Goal: Find contact information

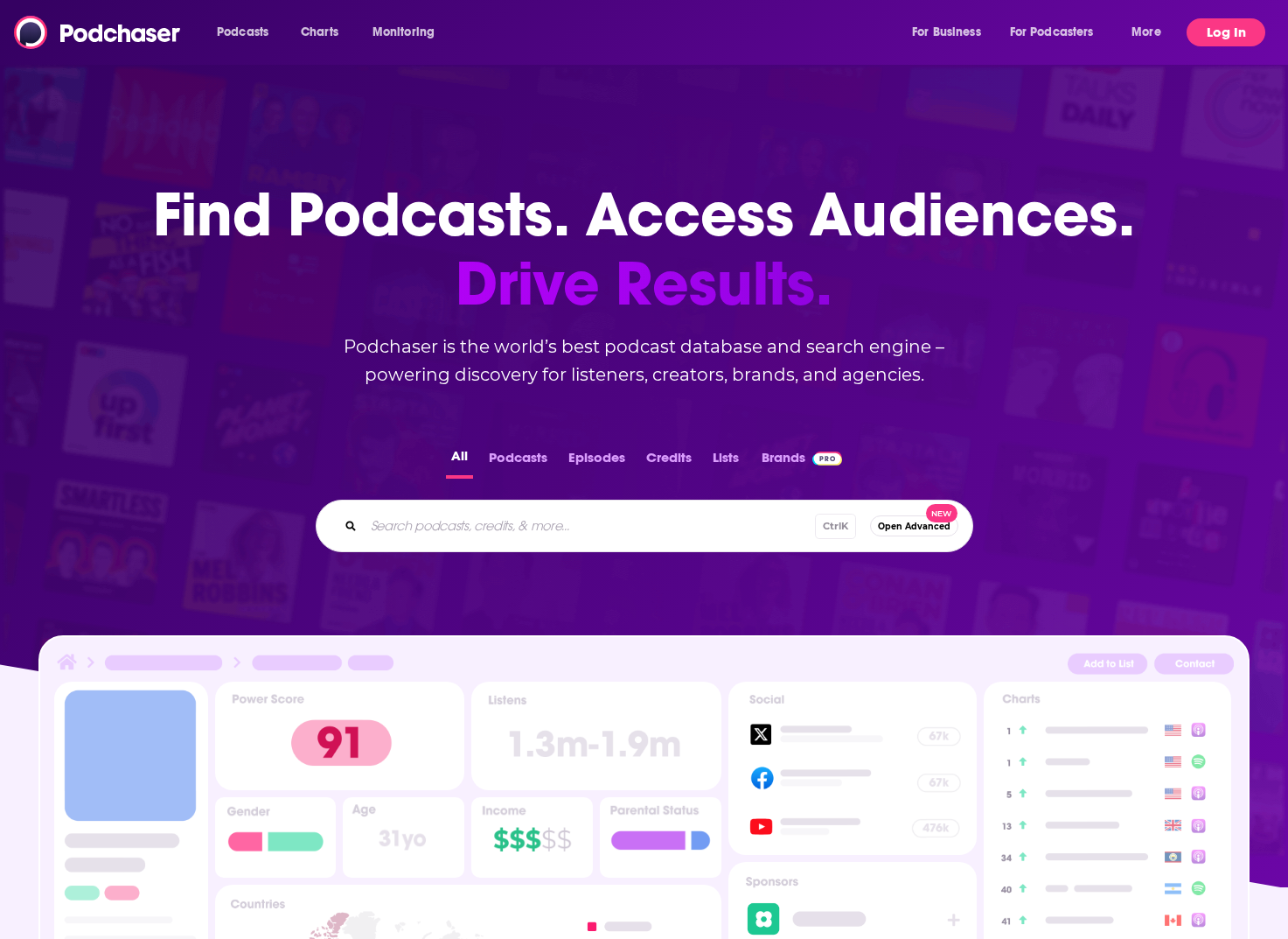
click at [1210, 33] on button "Log In" at bounding box center [1226, 33] width 79 height 28
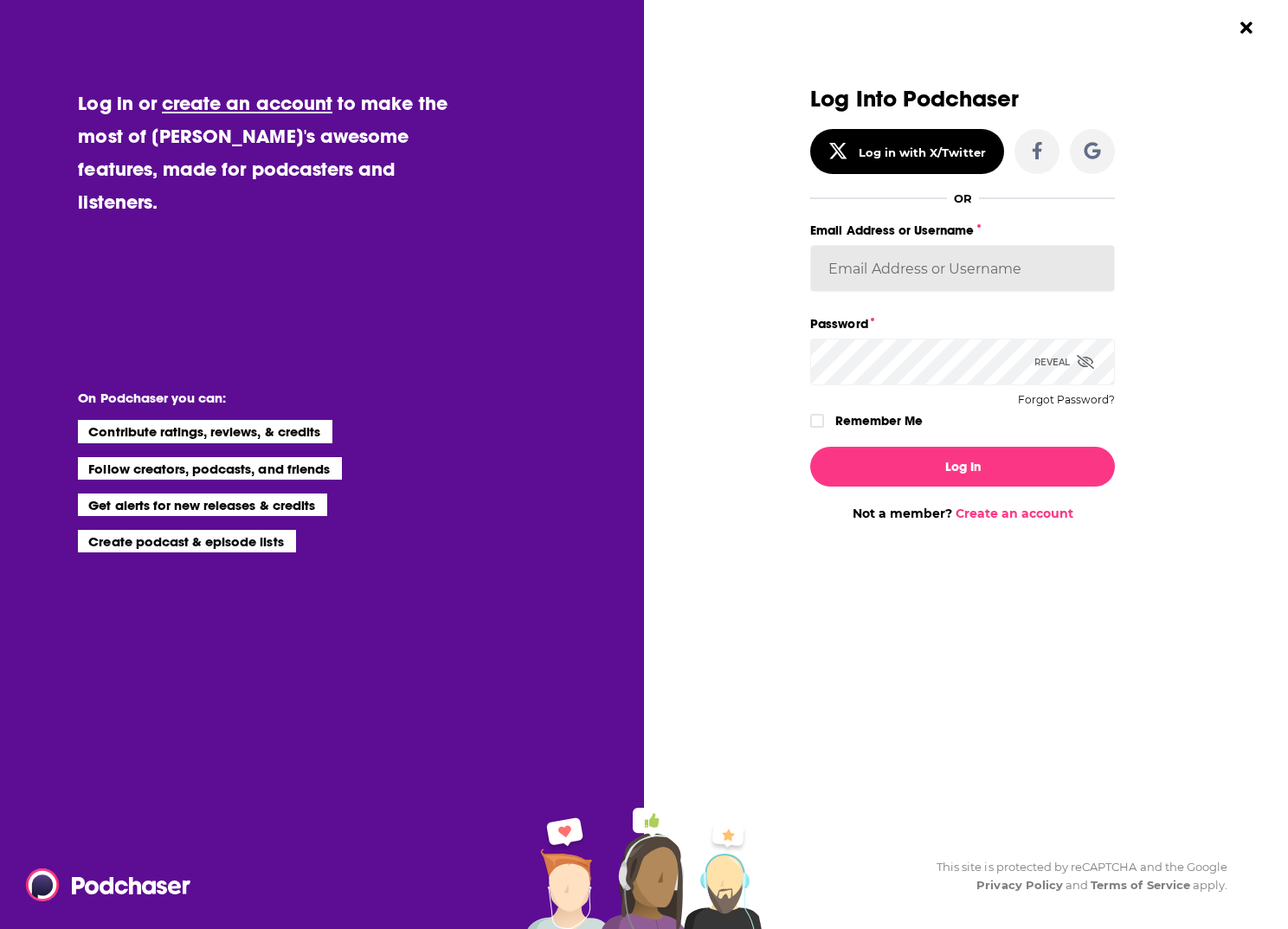
type input "[PERSON_NAME][EMAIL_ADDRESS][PERSON_NAME][DOMAIN_NAME]"
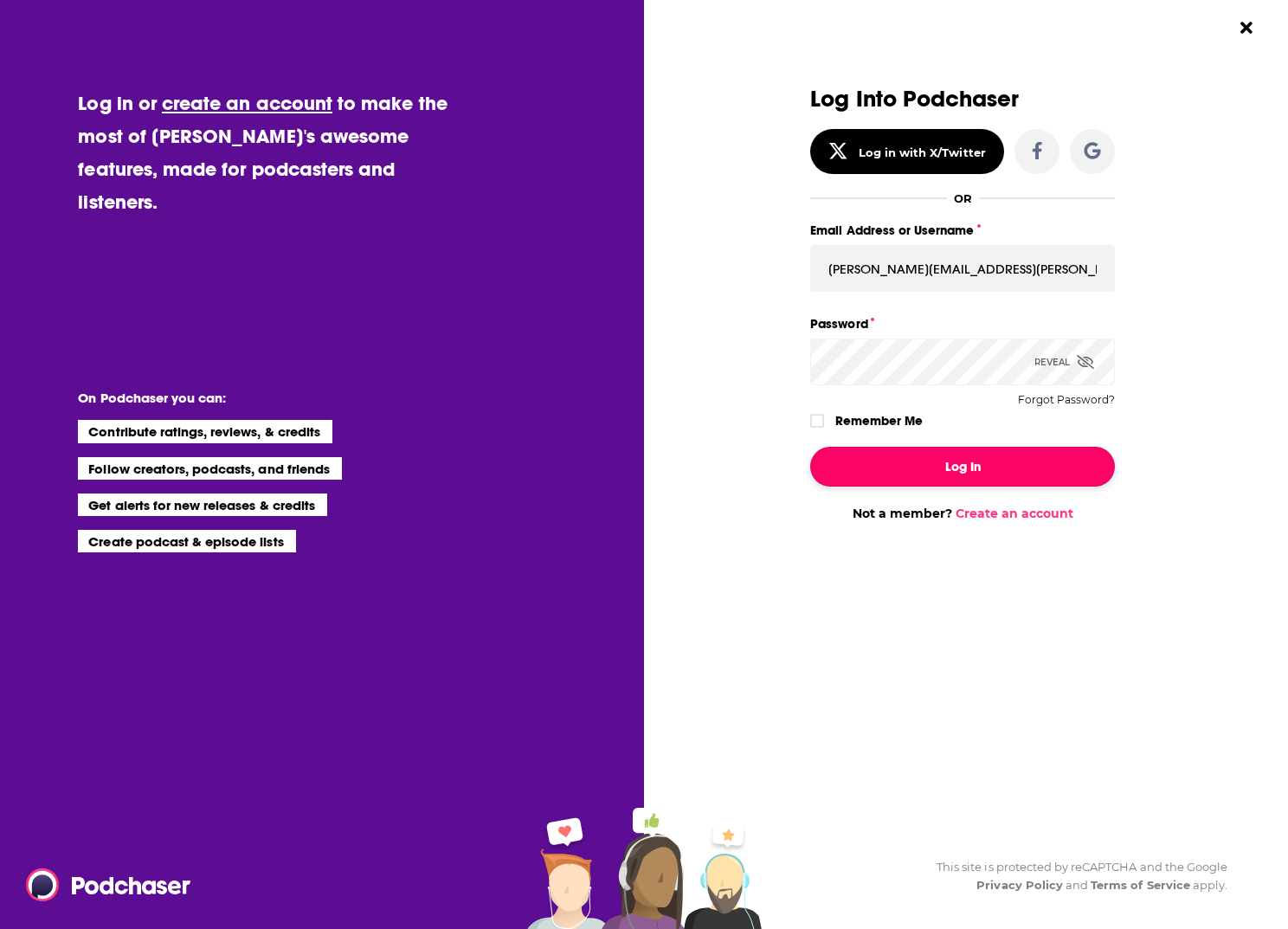
click at [1019, 463] on button "Log In" at bounding box center [962, 466] width 305 height 39
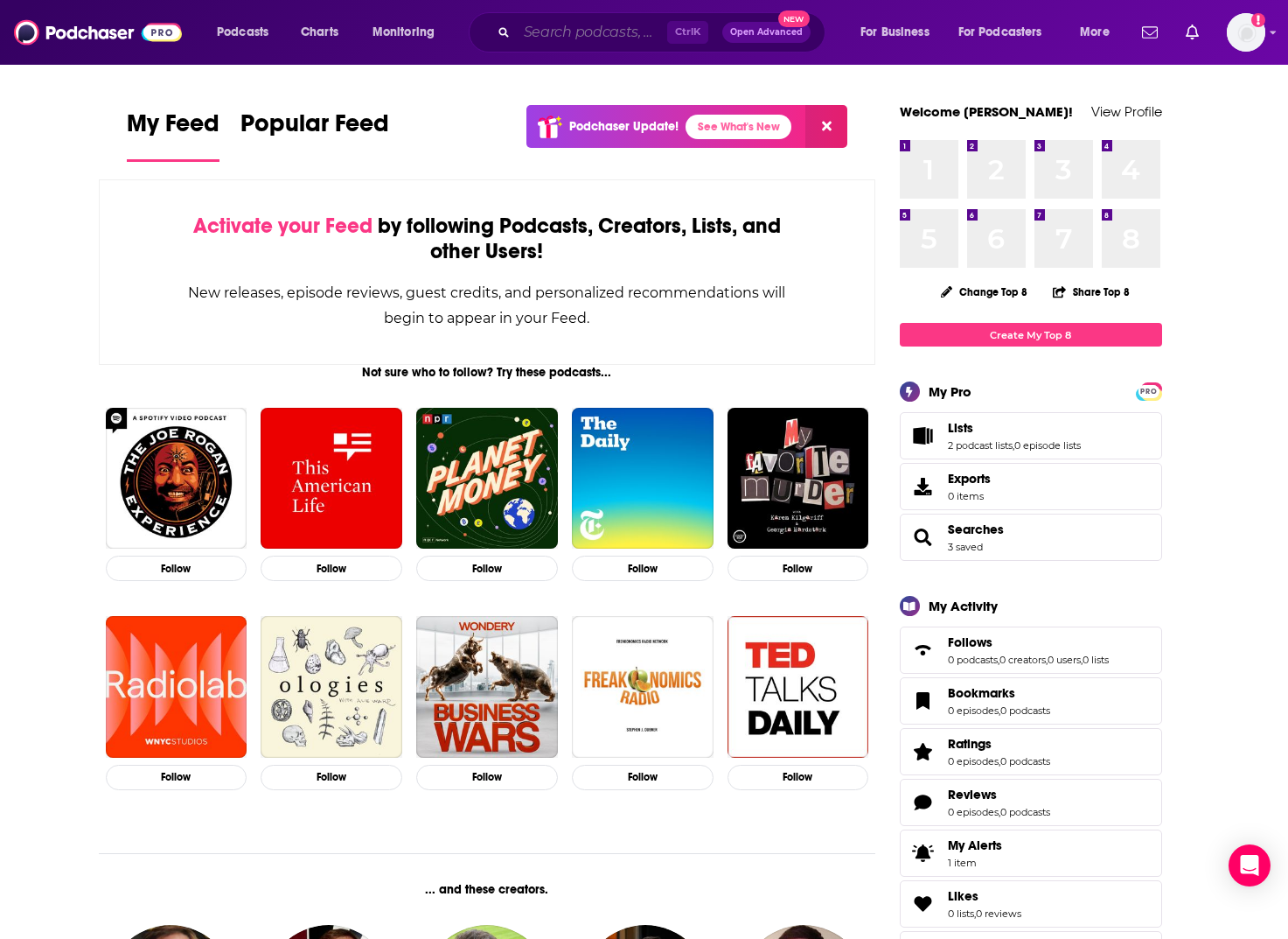
click at [612, 30] on input "Search podcasts, credits, & more..." at bounding box center [592, 33] width 150 height 28
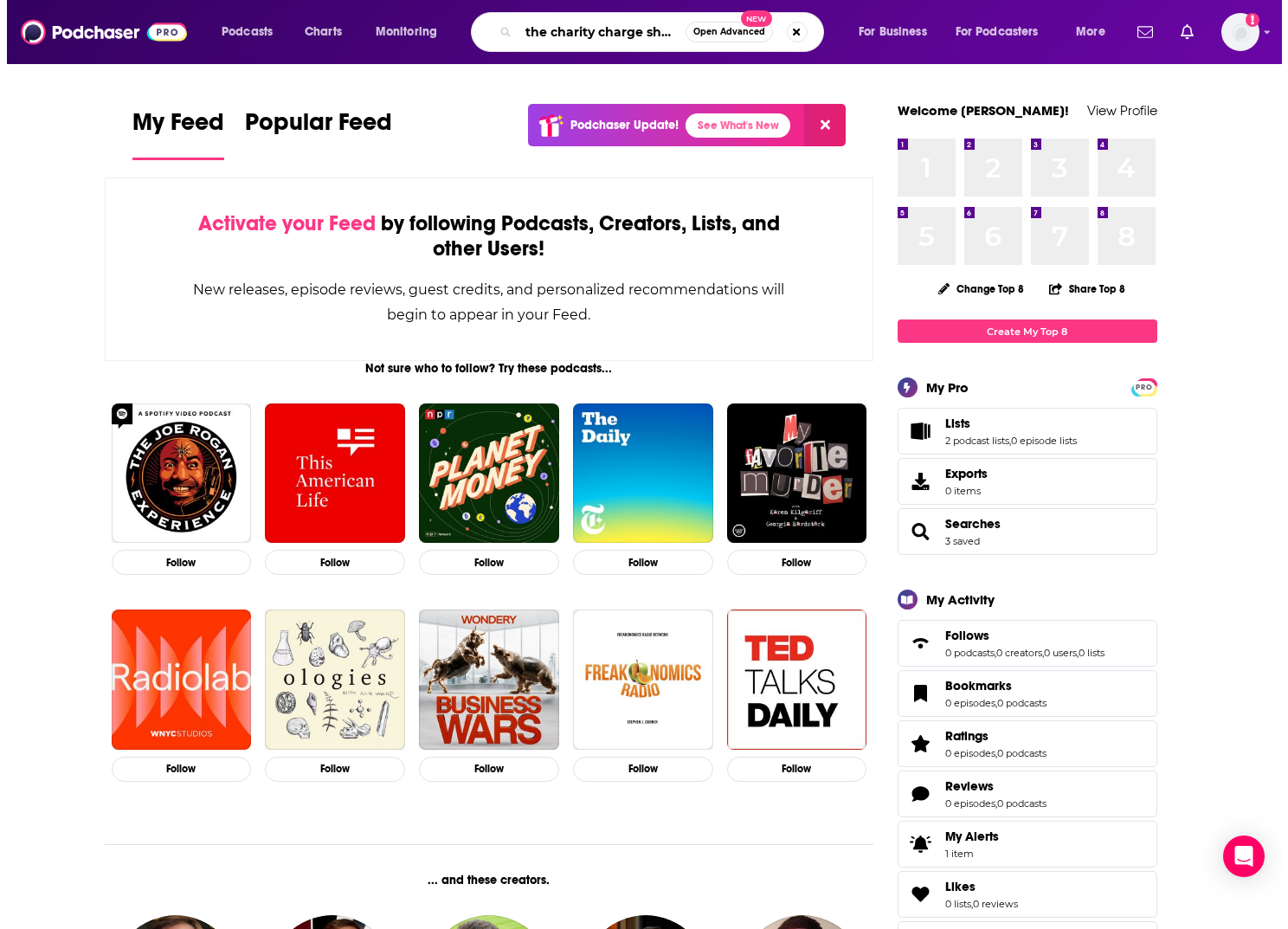
scroll to position [0, 3]
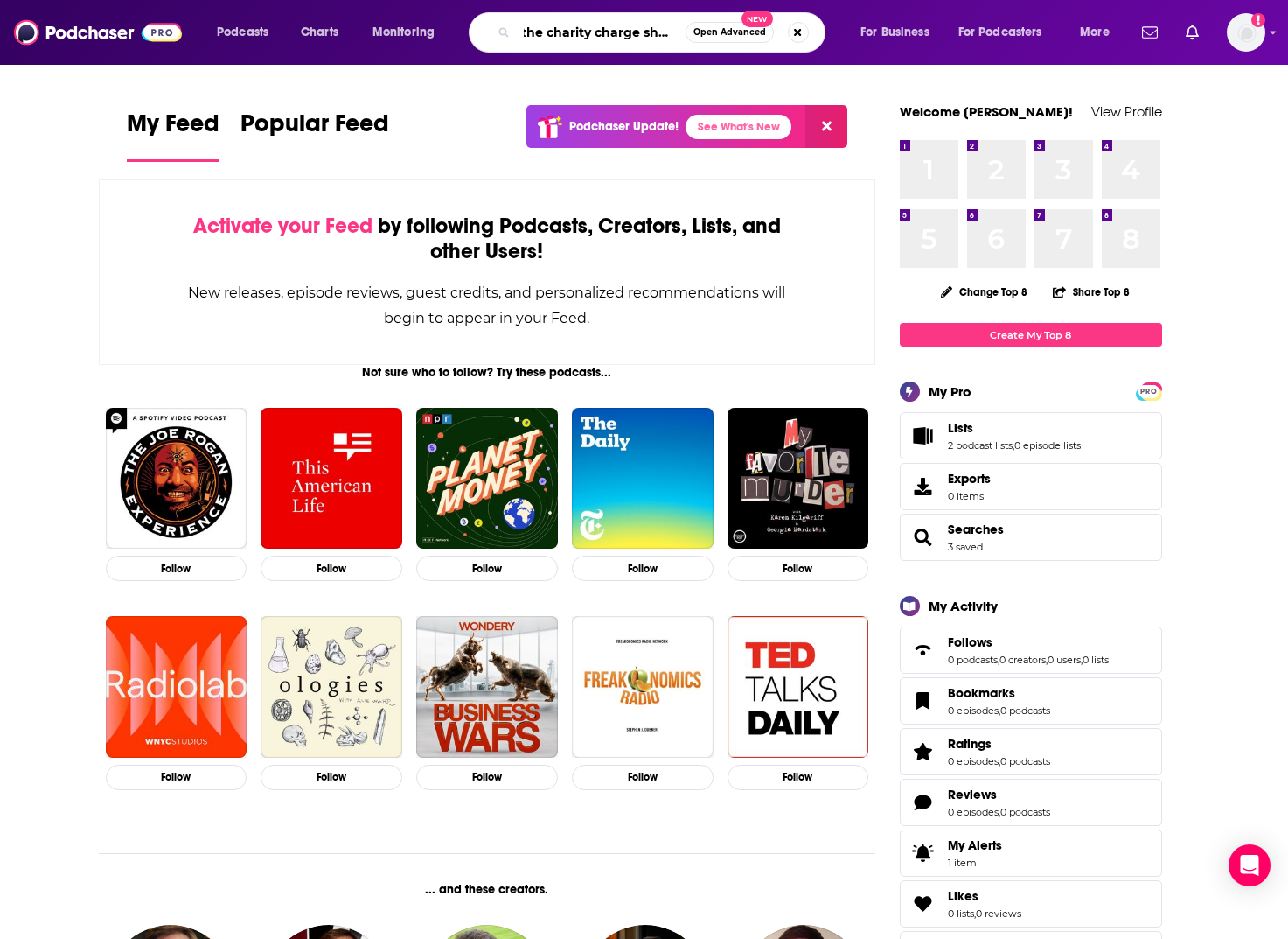
type input "the charity charge show"
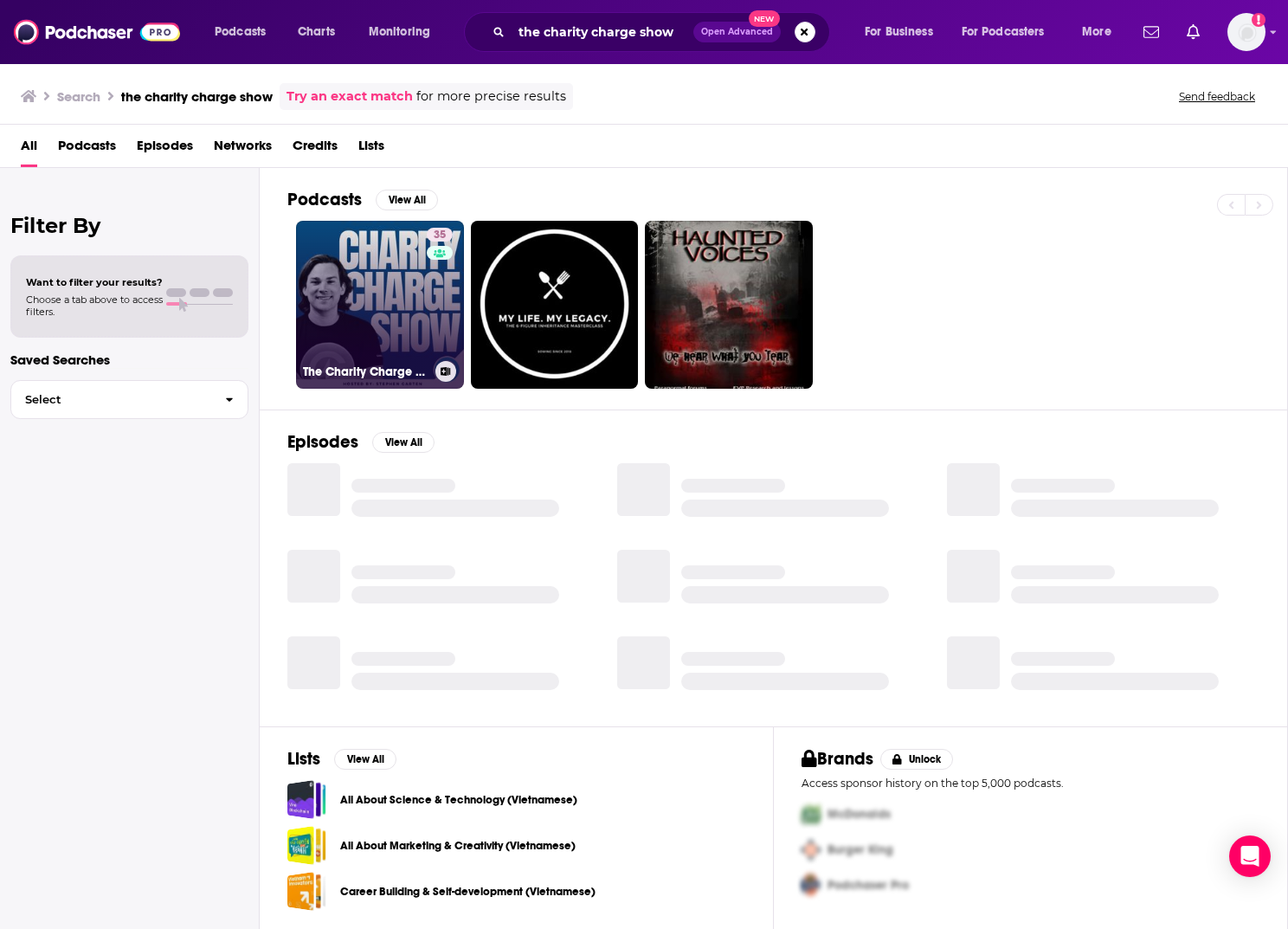
click at [377, 349] on link "35 The Charity Charge Show" at bounding box center [380, 305] width 168 height 168
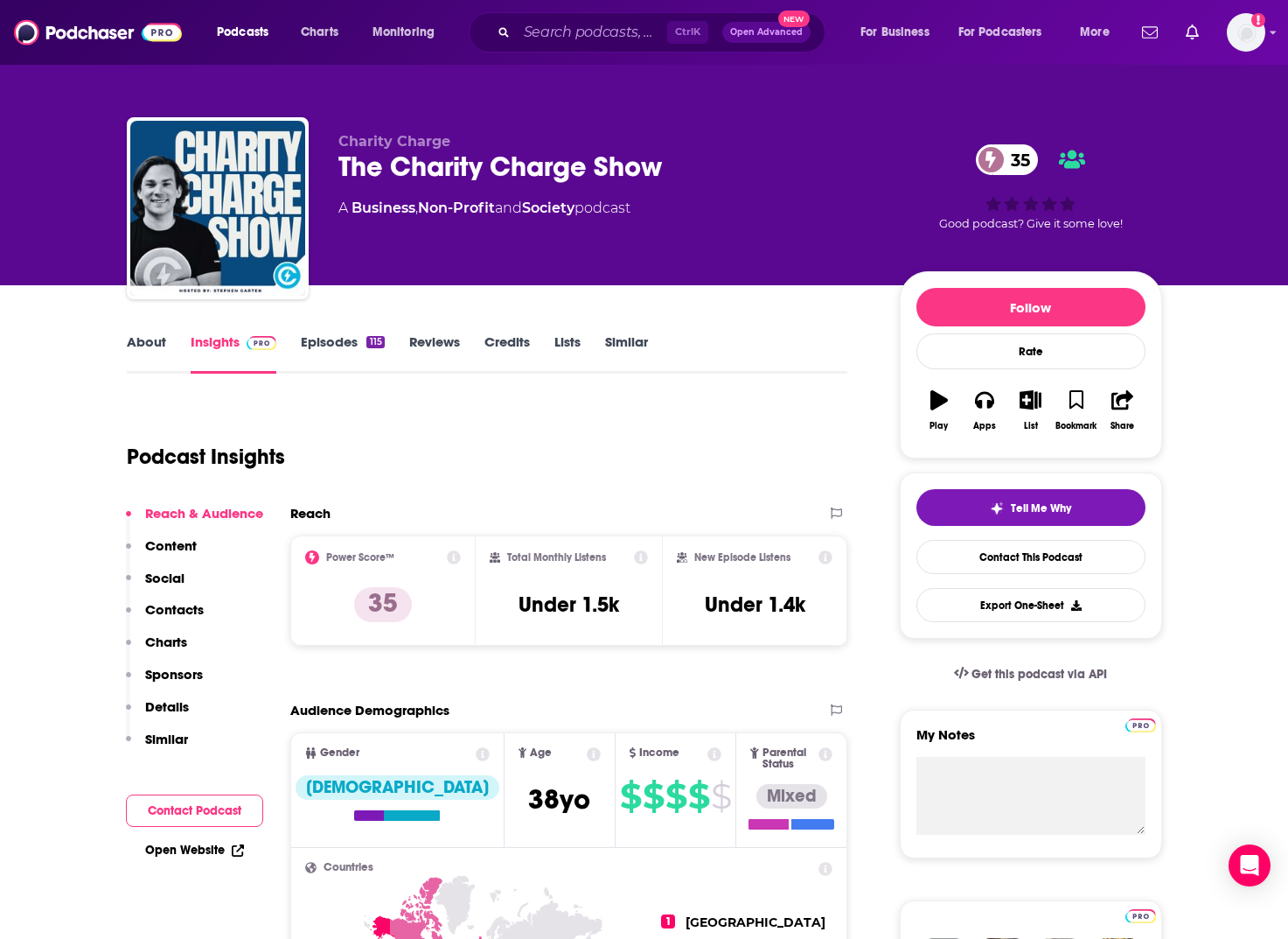
click at [180, 612] on p "Contacts" at bounding box center [174, 609] width 58 height 17
click at [619, 35] on input "Search podcasts, credits, & more..." at bounding box center [592, 33] width 150 height 28
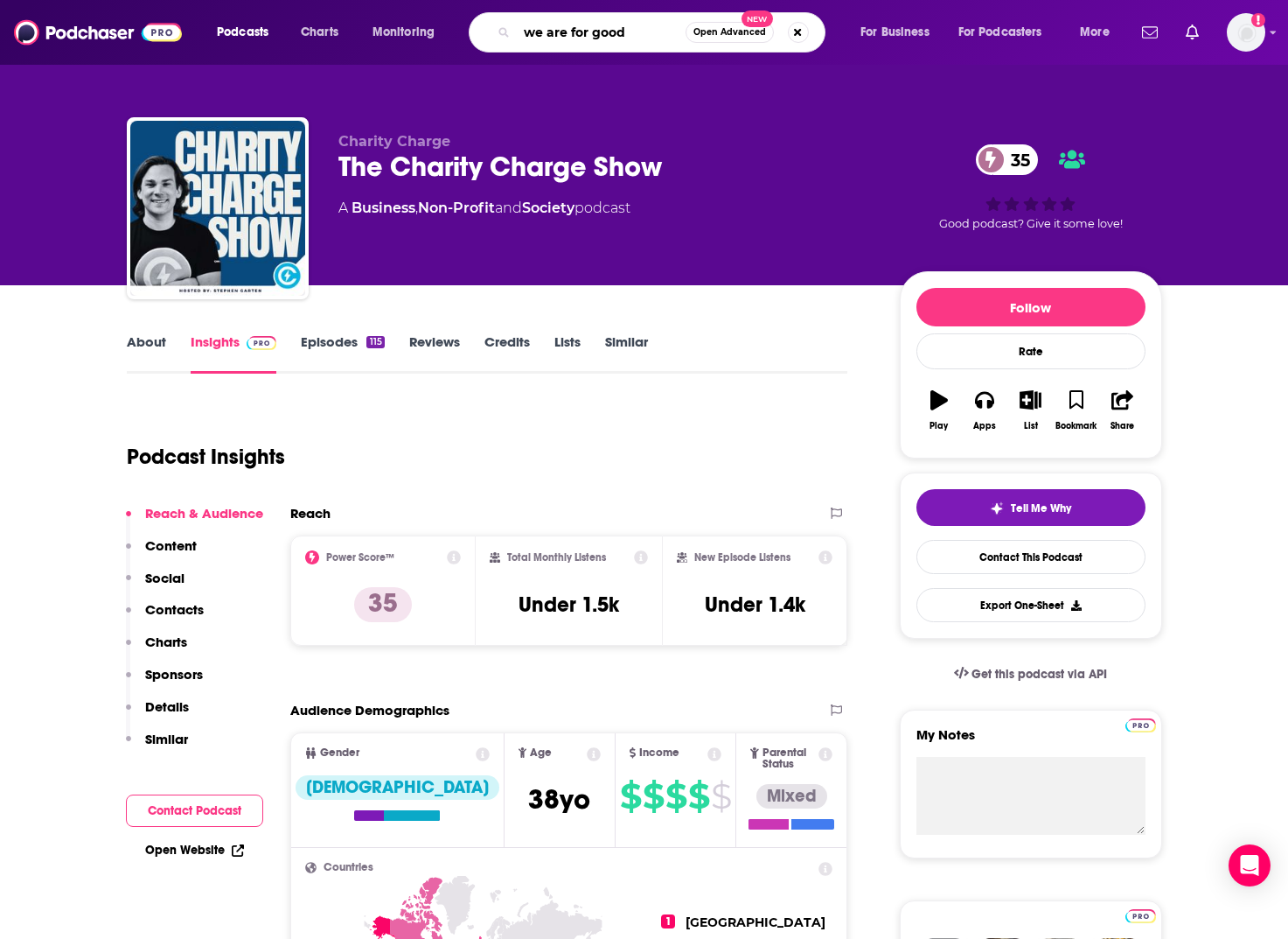
type input "we are for good"
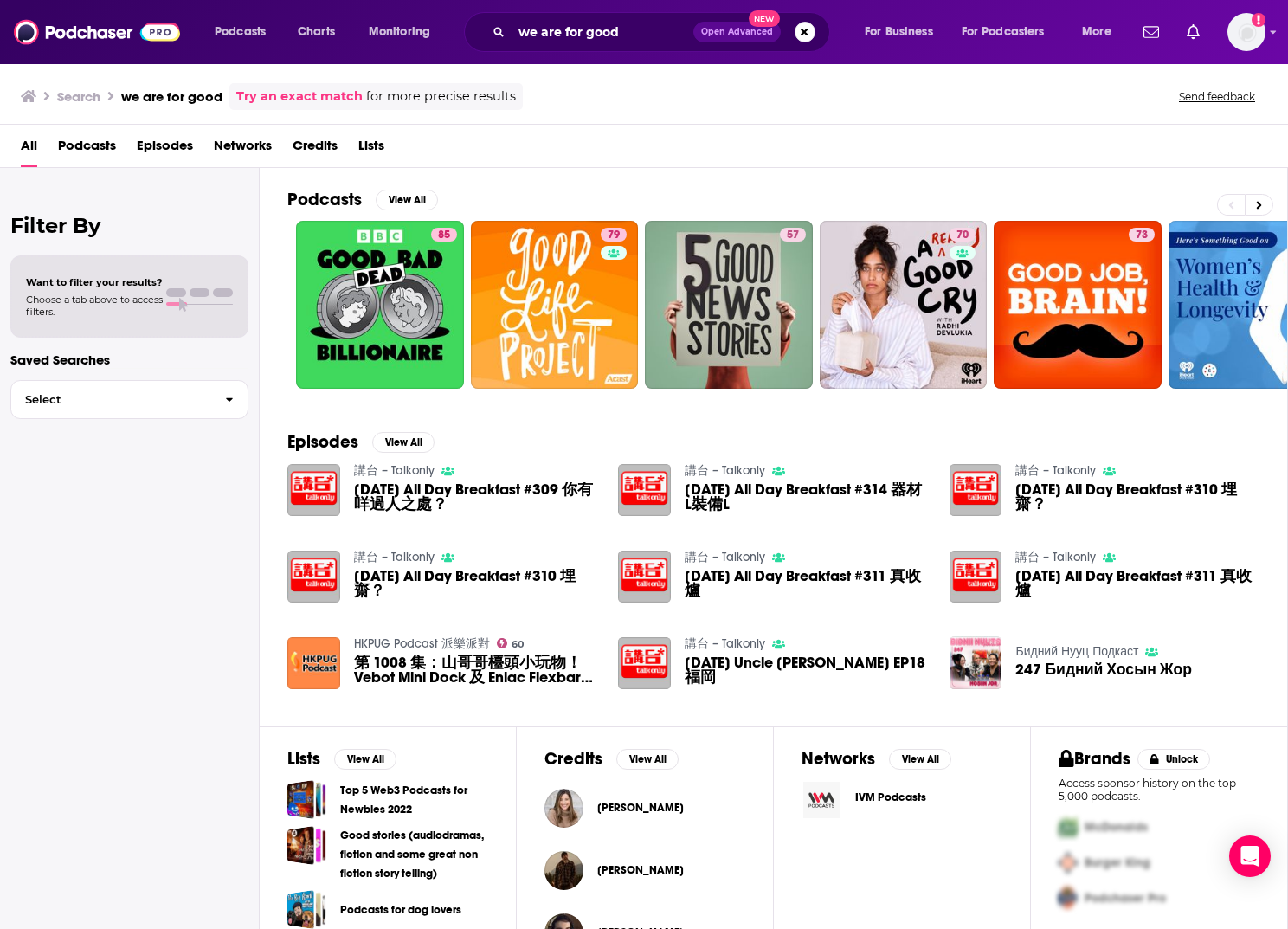
click at [644, 6] on div "Podcasts Charts Monitoring we are for good Open Advanced New For Business For P…" at bounding box center [644, 32] width 1288 height 64
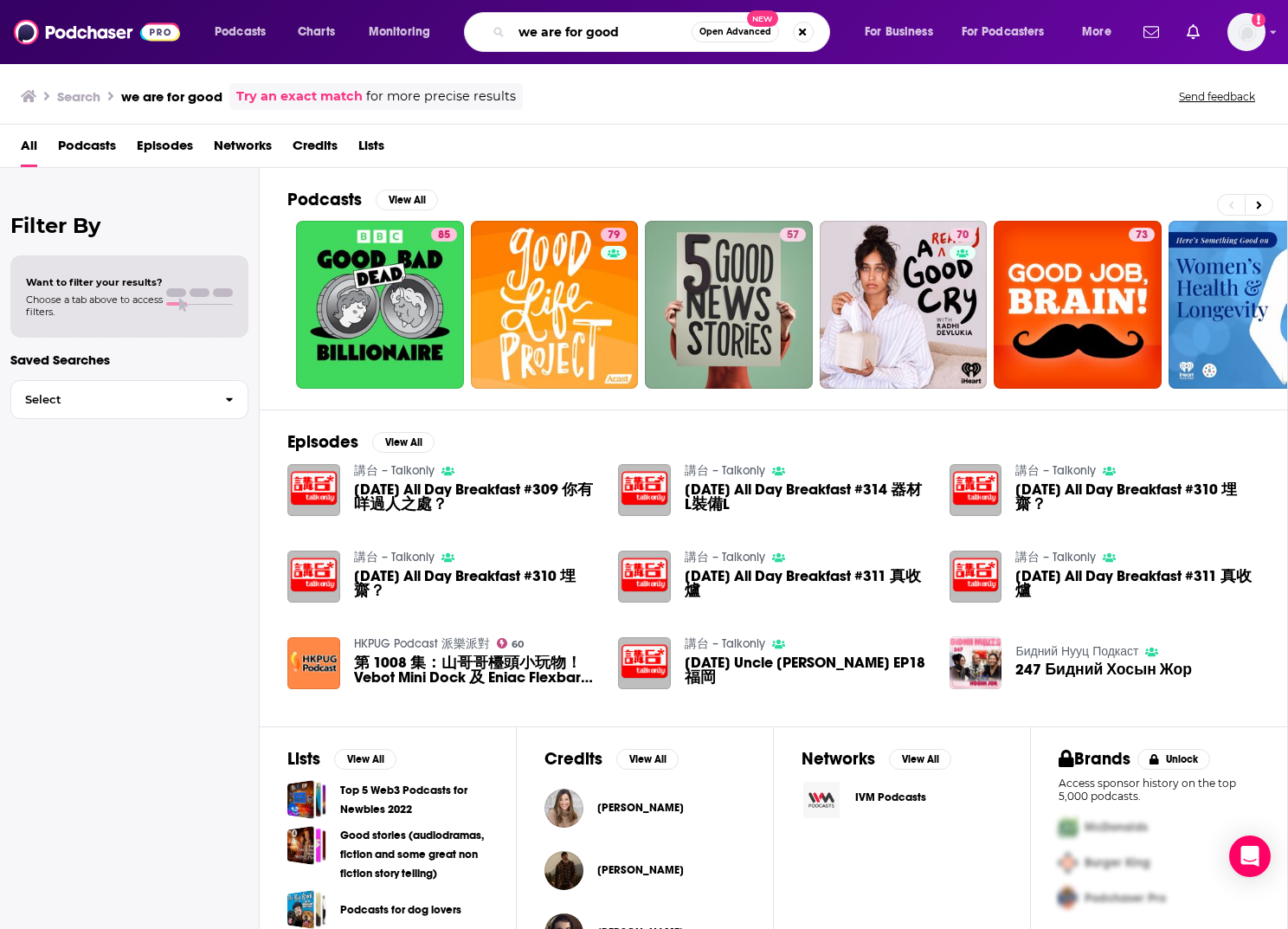
click at [647, 24] on input "we are for good" at bounding box center [602, 32] width 180 height 28
type input "we are for good podcast"
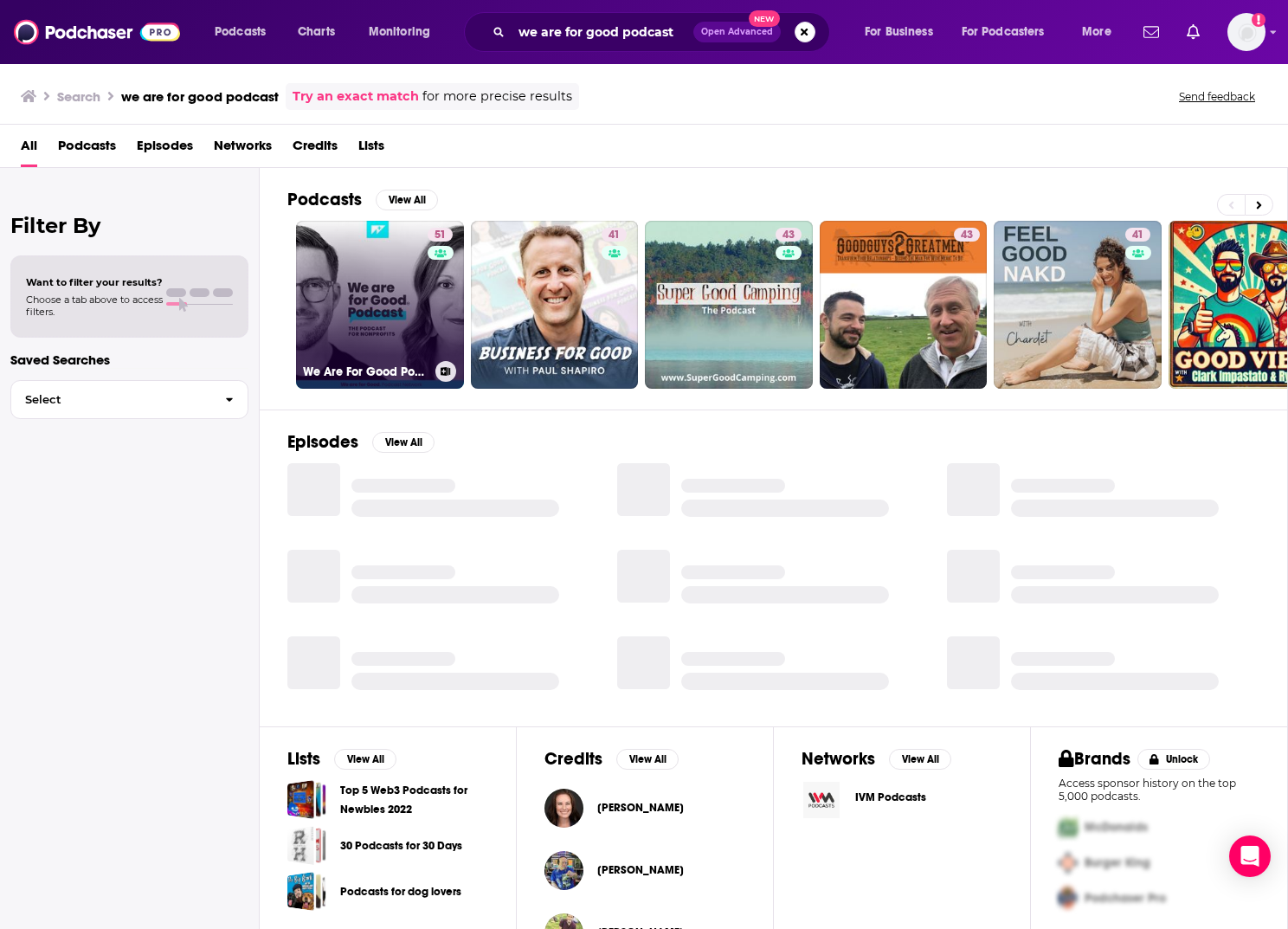
click at [348, 347] on link "51 We Are For Good Podcast - The Podcast for Nonprofits" at bounding box center [380, 305] width 168 height 168
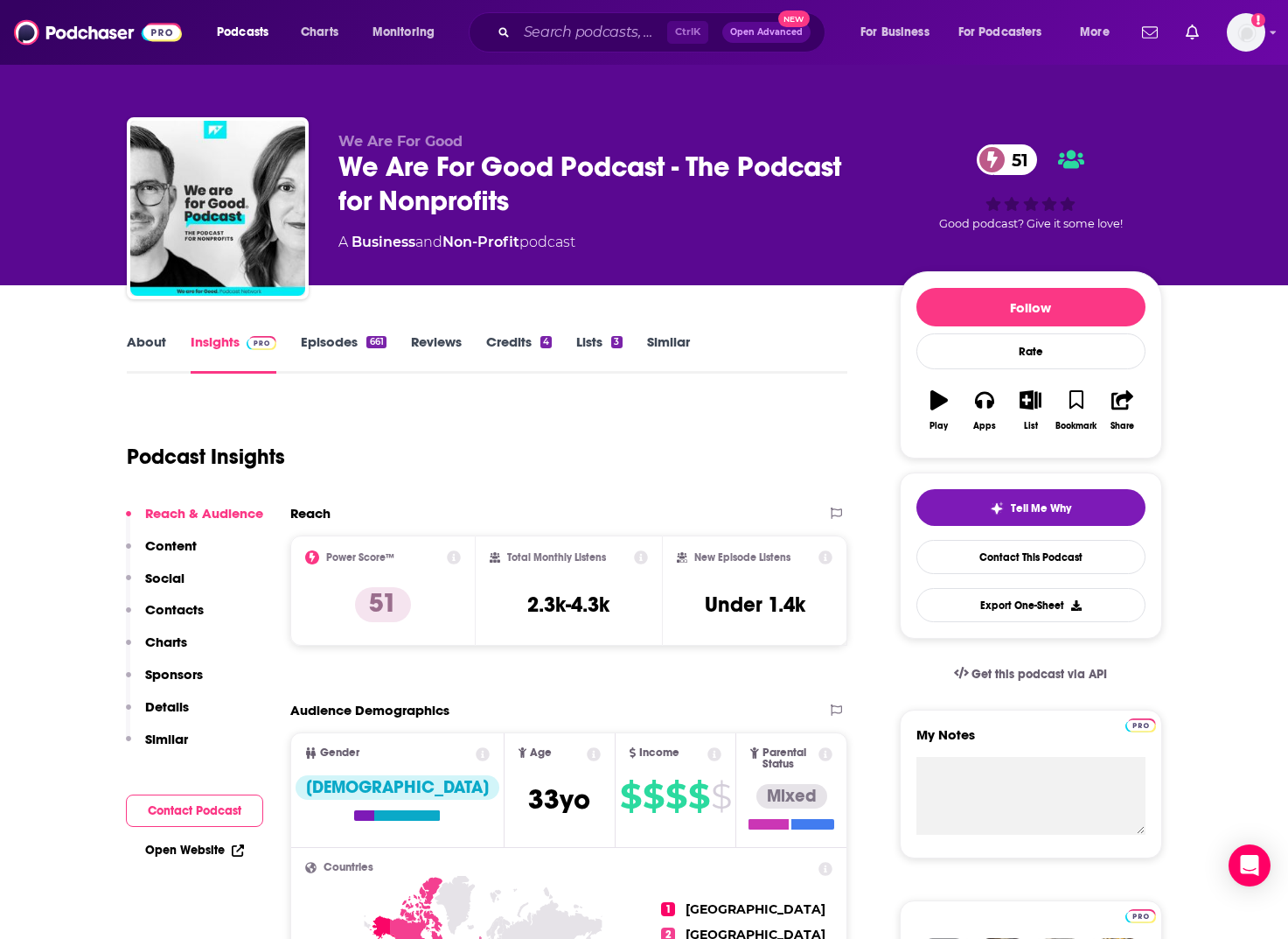
click at [180, 608] on p "Contacts" at bounding box center [174, 609] width 58 height 17
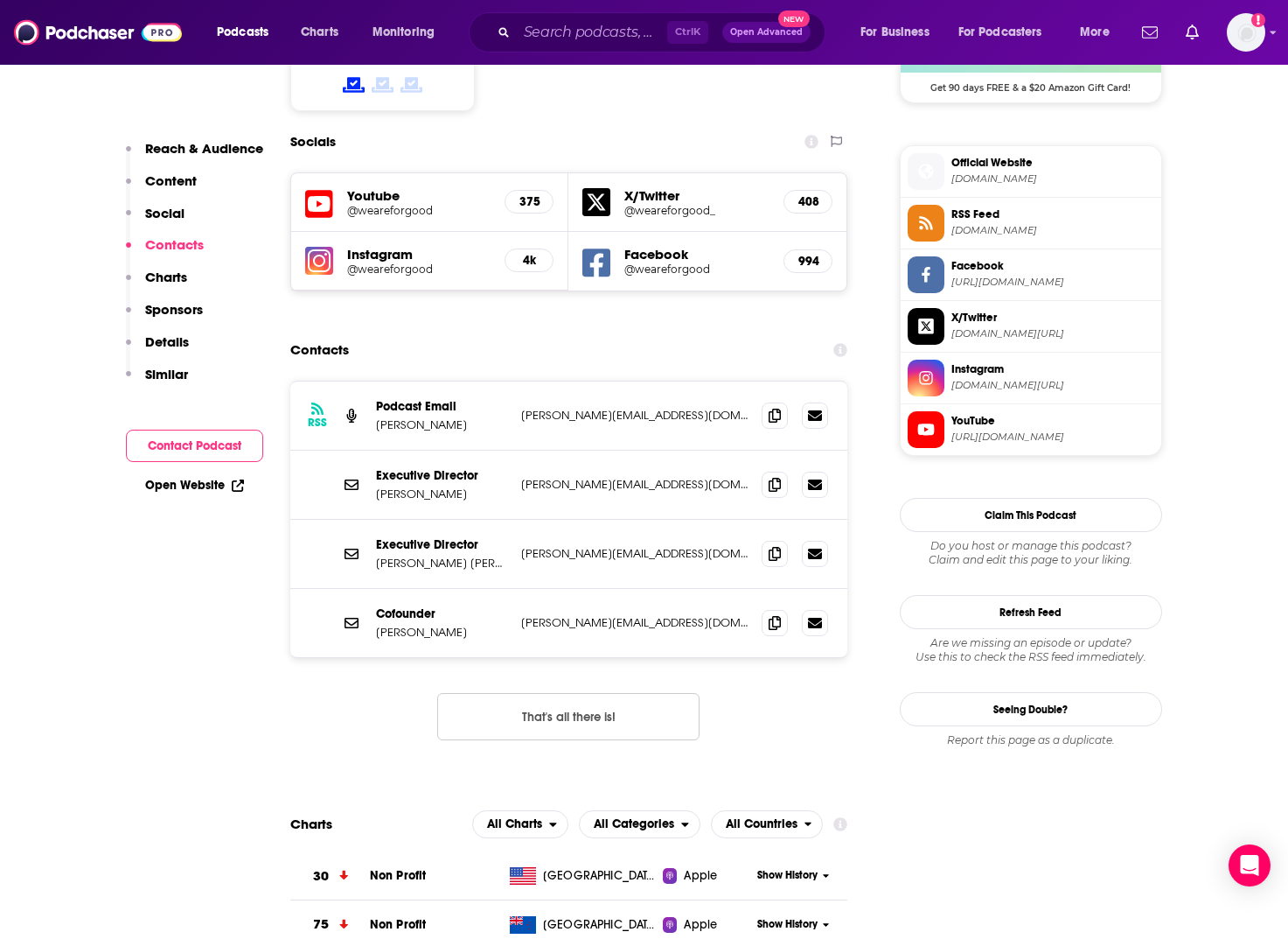
scroll to position [1501, 0]
click at [777, 545] on icon at bounding box center [775, 552] width 12 height 14
drag, startPoint x: 770, startPoint y: 534, endPoint x: 28, endPoint y: 351, distance: 764.2
click at [770, 615] on icon at bounding box center [775, 622] width 12 height 14
